Goal: Transaction & Acquisition: Purchase product/service

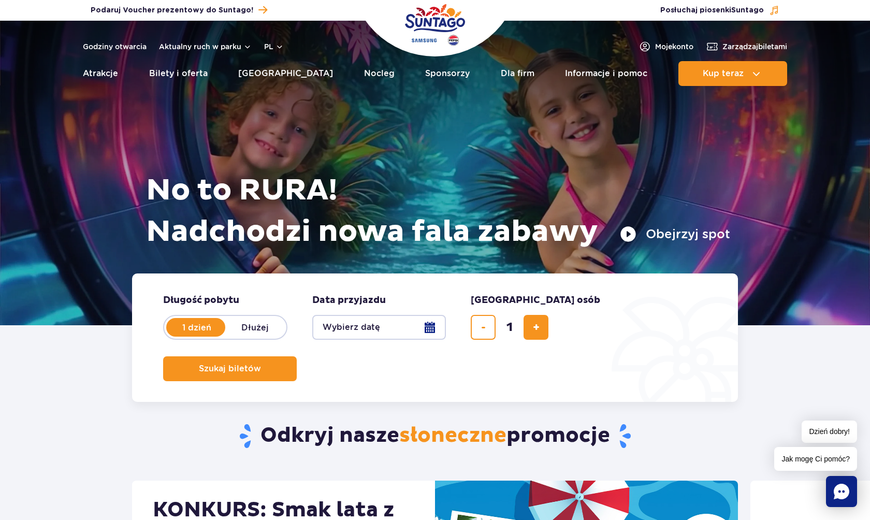
click at [402, 326] on button "Wybierz datę" at bounding box center [379, 327] width 134 height 25
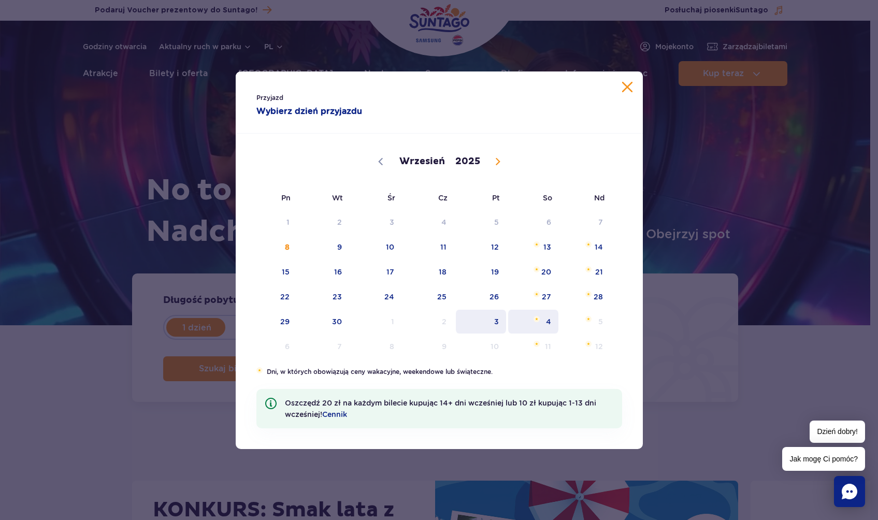
click at [504, 318] on div "1 2 3 4 5 6 7 8 9 10 11 12 13 14 15 16 17 18 19 20 21 22 23 24 25 26 27 28 29 3…" at bounding box center [429, 284] width 366 height 149
click at [484, 325] on span "3" at bounding box center [481, 322] width 52 height 24
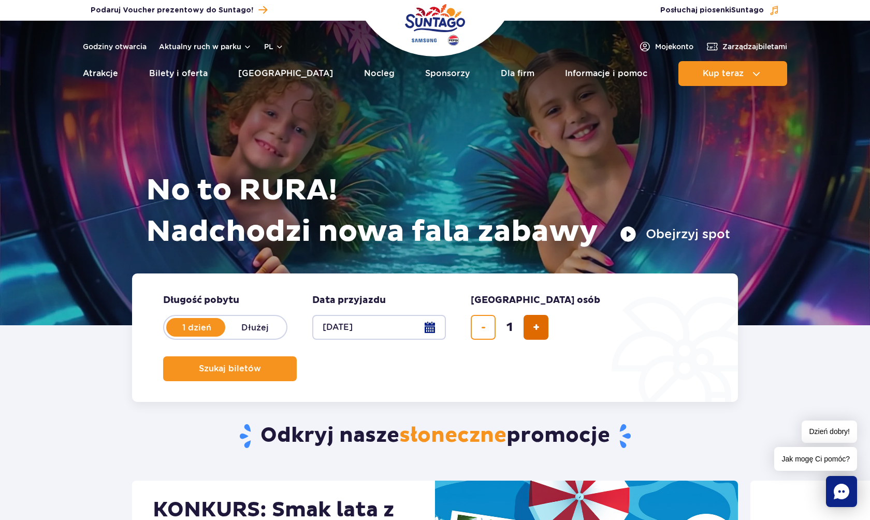
click at [536, 334] on button "dodaj bilet" at bounding box center [536, 327] width 25 height 25
type input "2"
click at [297, 356] on button "Szukaj biletów" at bounding box center [230, 368] width 134 height 25
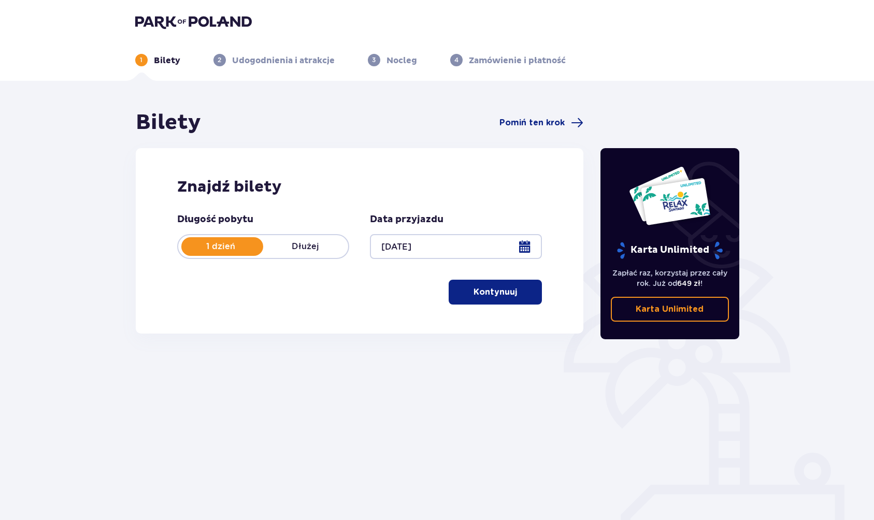
click at [524, 289] on span "button" at bounding box center [519, 292] width 12 height 12
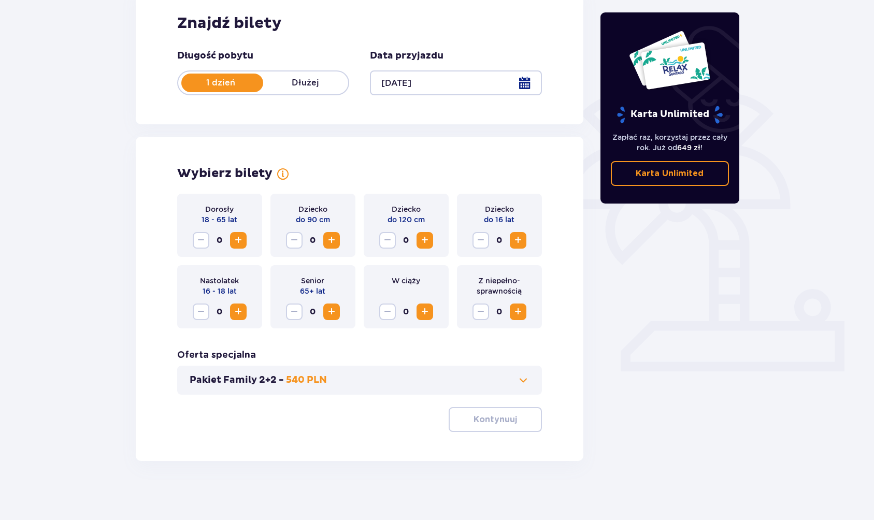
scroll to position [167, 0]
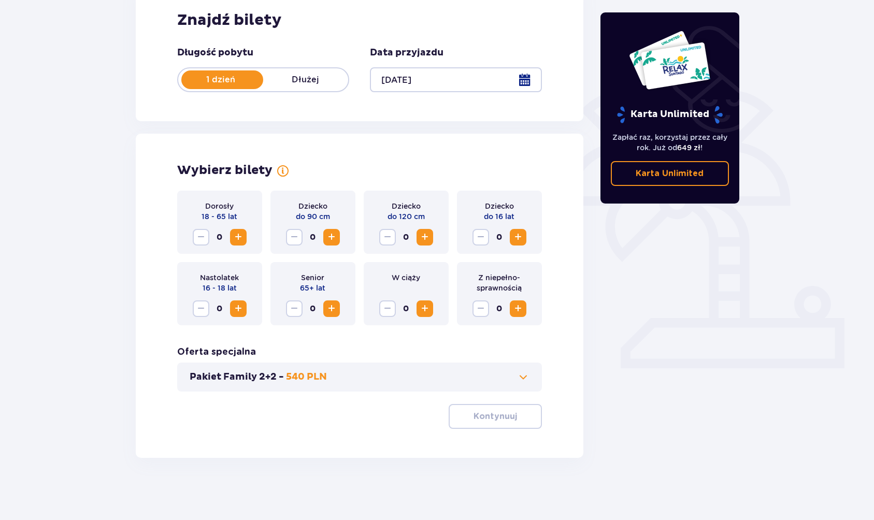
click at [240, 240] on span "Increase" at bounding box center [238, 237] width 12 height 12
click at [515, 419] on span "button" at bounding box center [519, 416] width 12 height 12
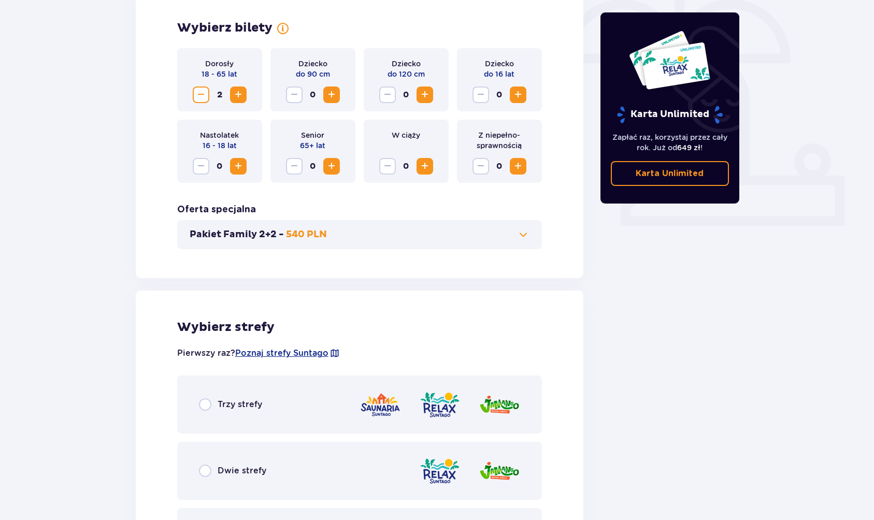
scroll to position [414, 0]
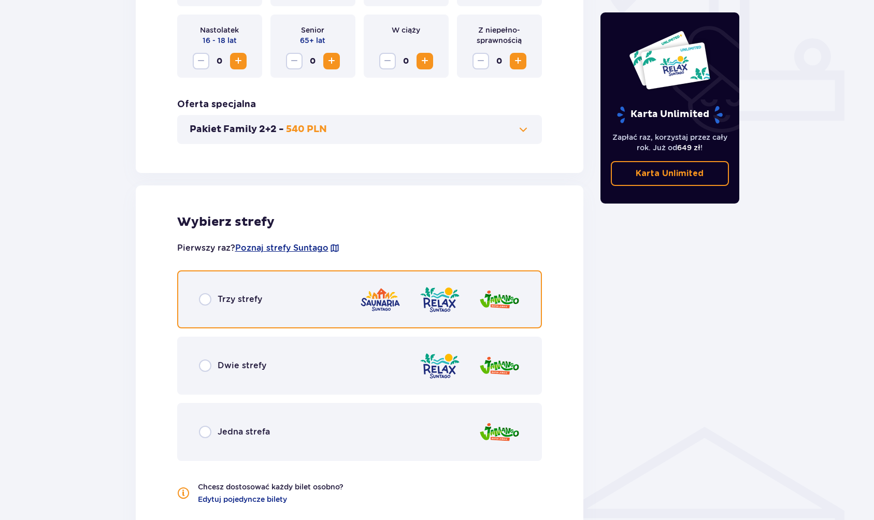
drag, startPoint x: 207, startPoint y: 295, endPoint x: 304, endPoint y: 330, distance: 103.7
click at [207, 294] on input "radio" at bounding box center [205, 299] width 12 height 12
radio input "true"
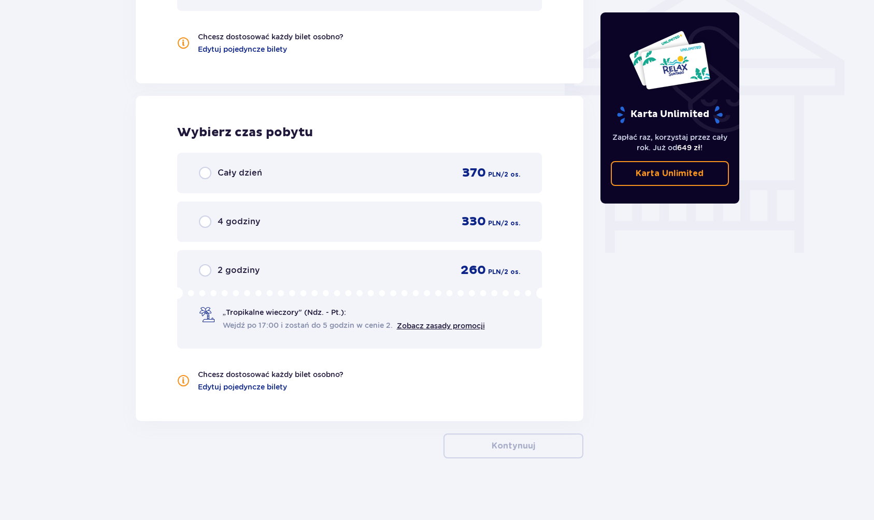
scroll to position [865, 0]
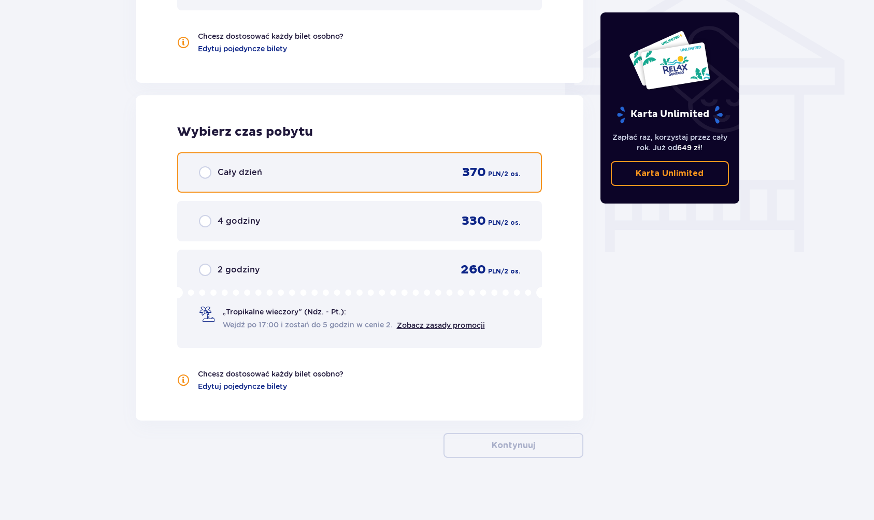
click at [210, 175] on input "radio" at bounding box center [205, 172] width 12 height 12
radio input "true"
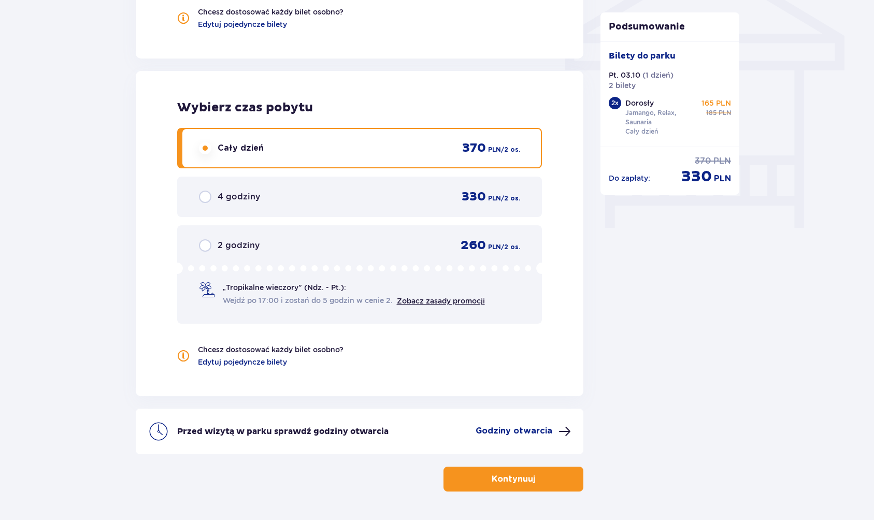
scroll to position [871, 0]
